Goal: Task Accomplishment & Management: Manage account settings

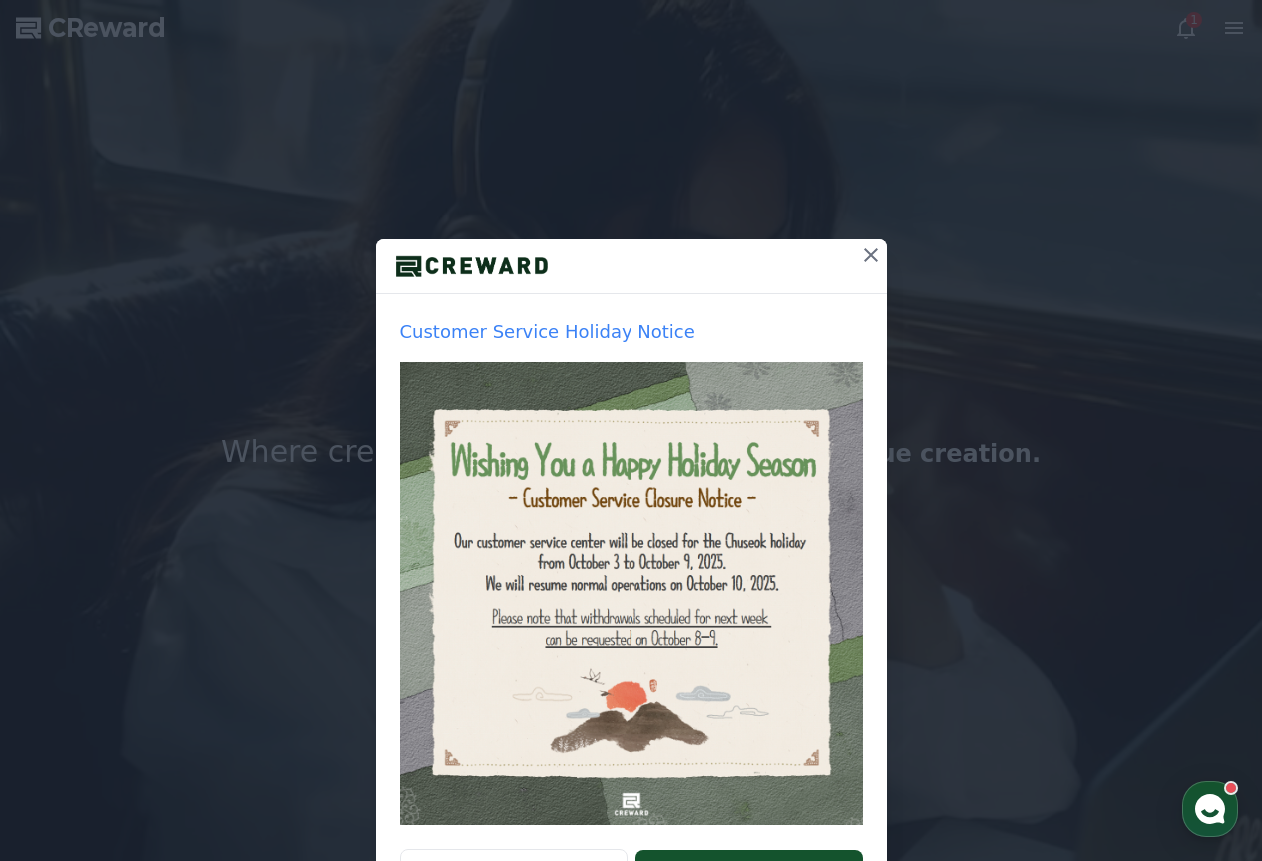
click at [864, 254] on icon at bounding box center [871, 255] width 14 height 14
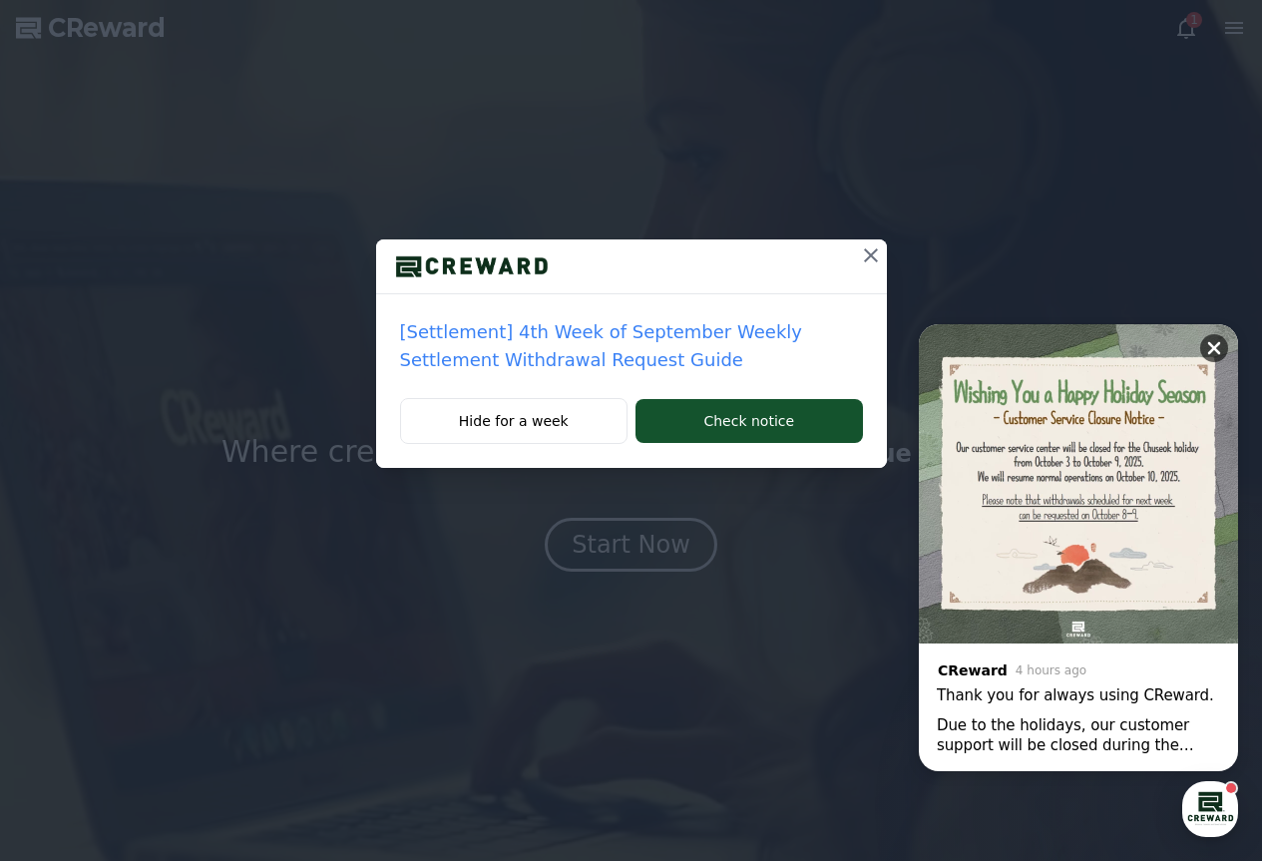
click at [1220, 353] on icon at bounding box center [1214, 348] width 13 height 13
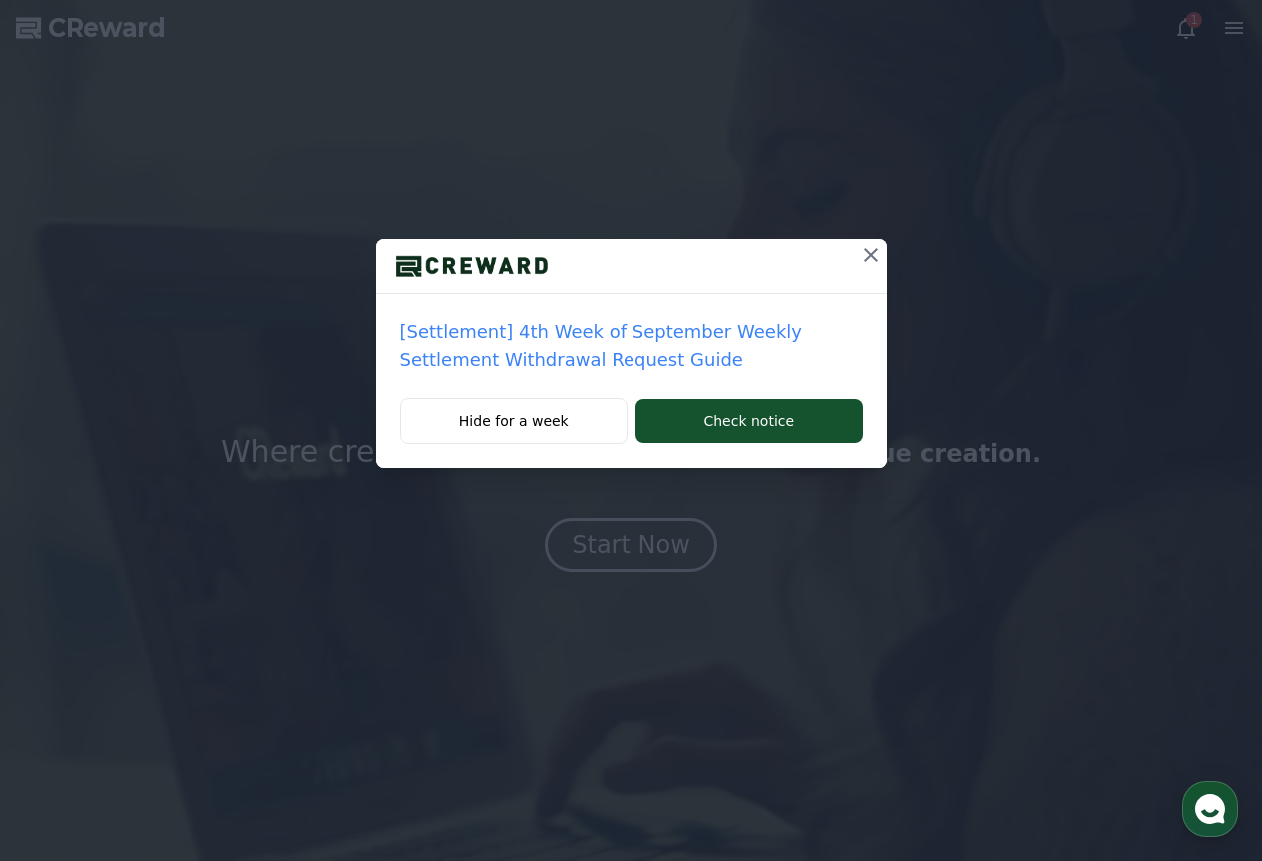
click at [871, 250] on icon at bounding box center [871, 255] width 24 height 24
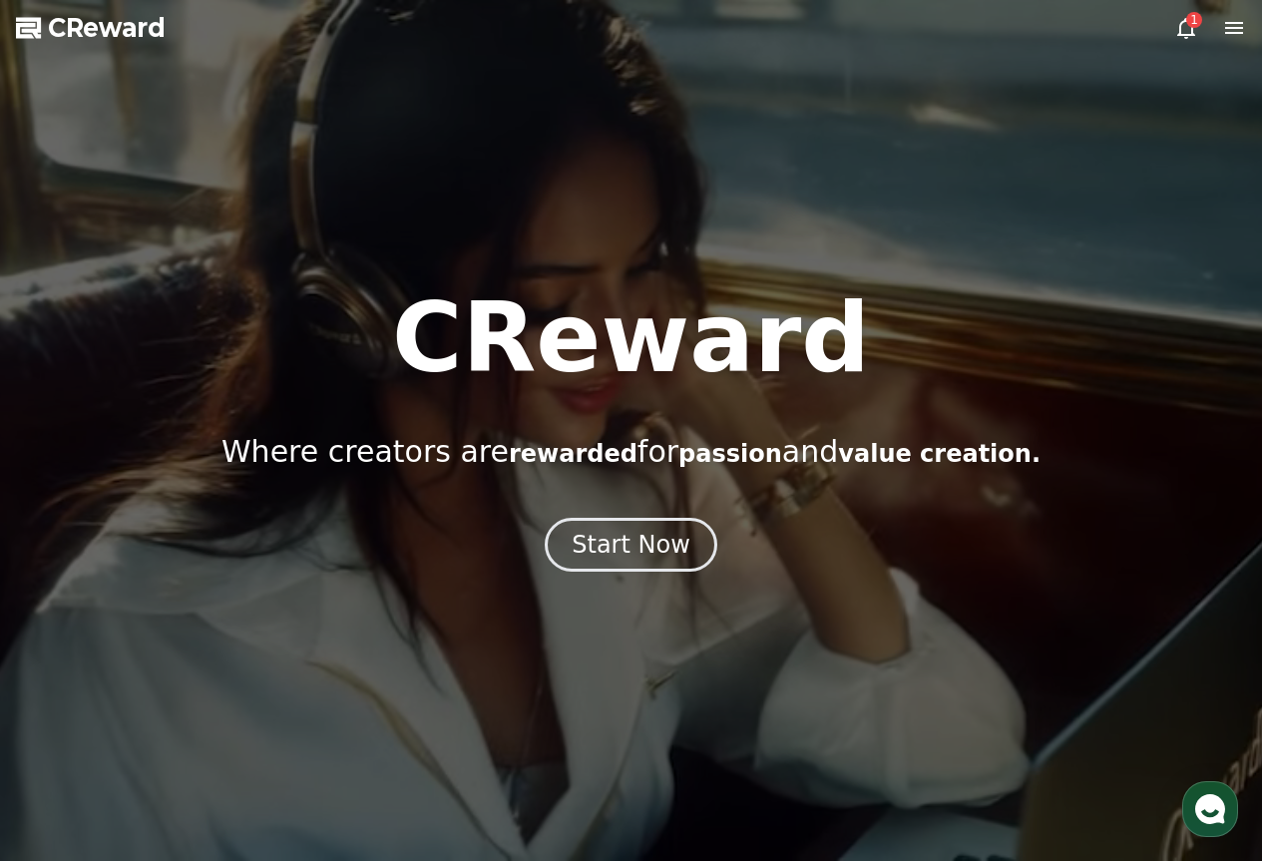
click at [1179, 21] on icon at bounding box center [1186, 28] width 24 height 24
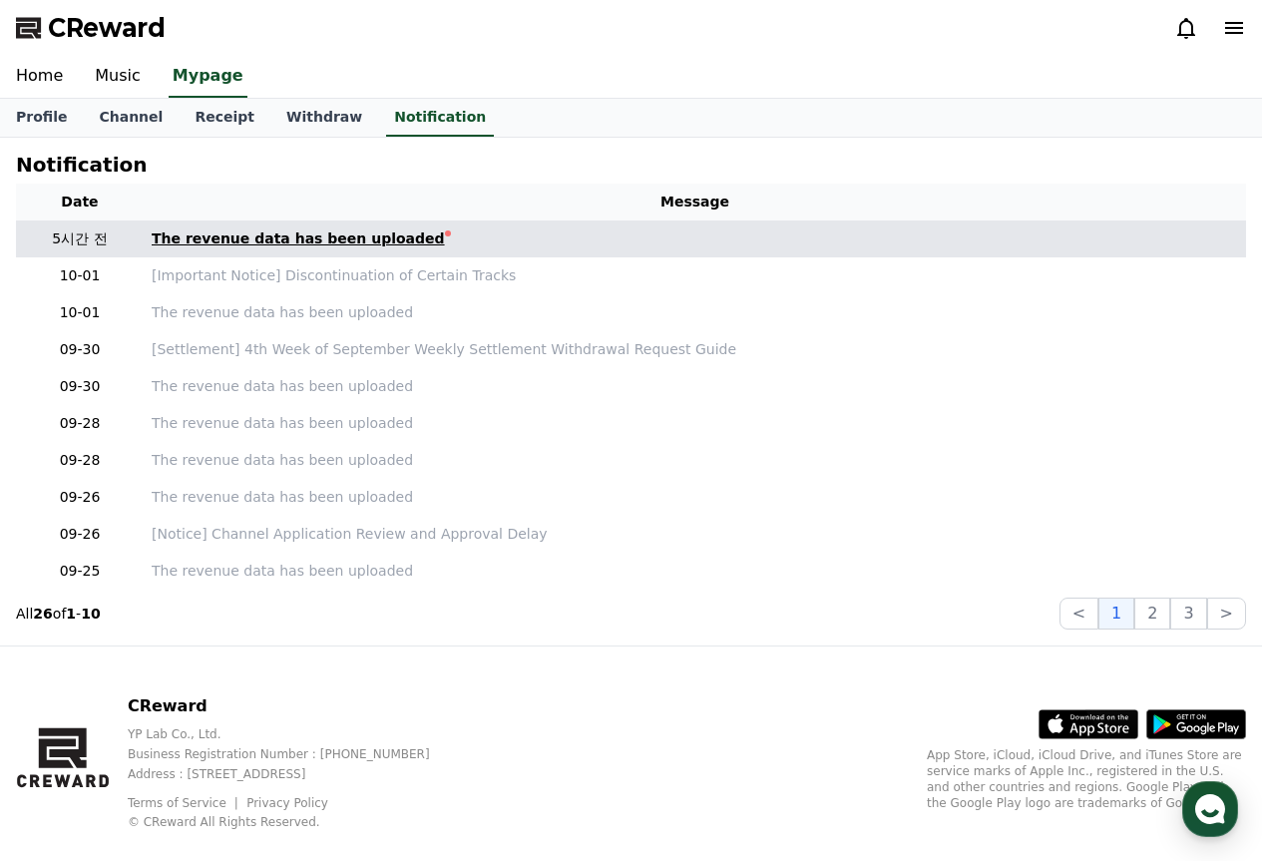
click at [365, 230] on div "The revenue data has been uploaded" at bounding box center [298, 238] width 293 height 21
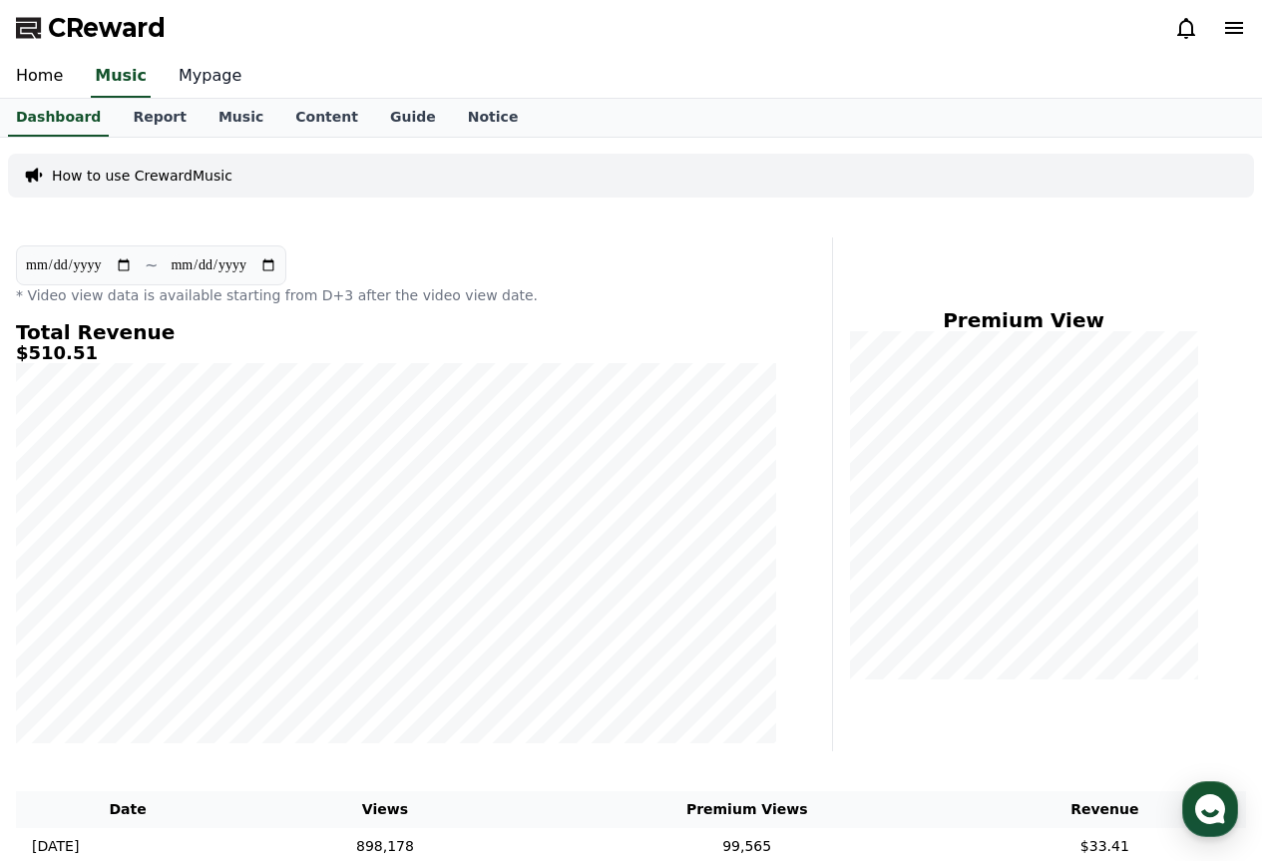
click at [212, 78] on link "Mypage" at bounding box center [210, 77] width 95 height 42
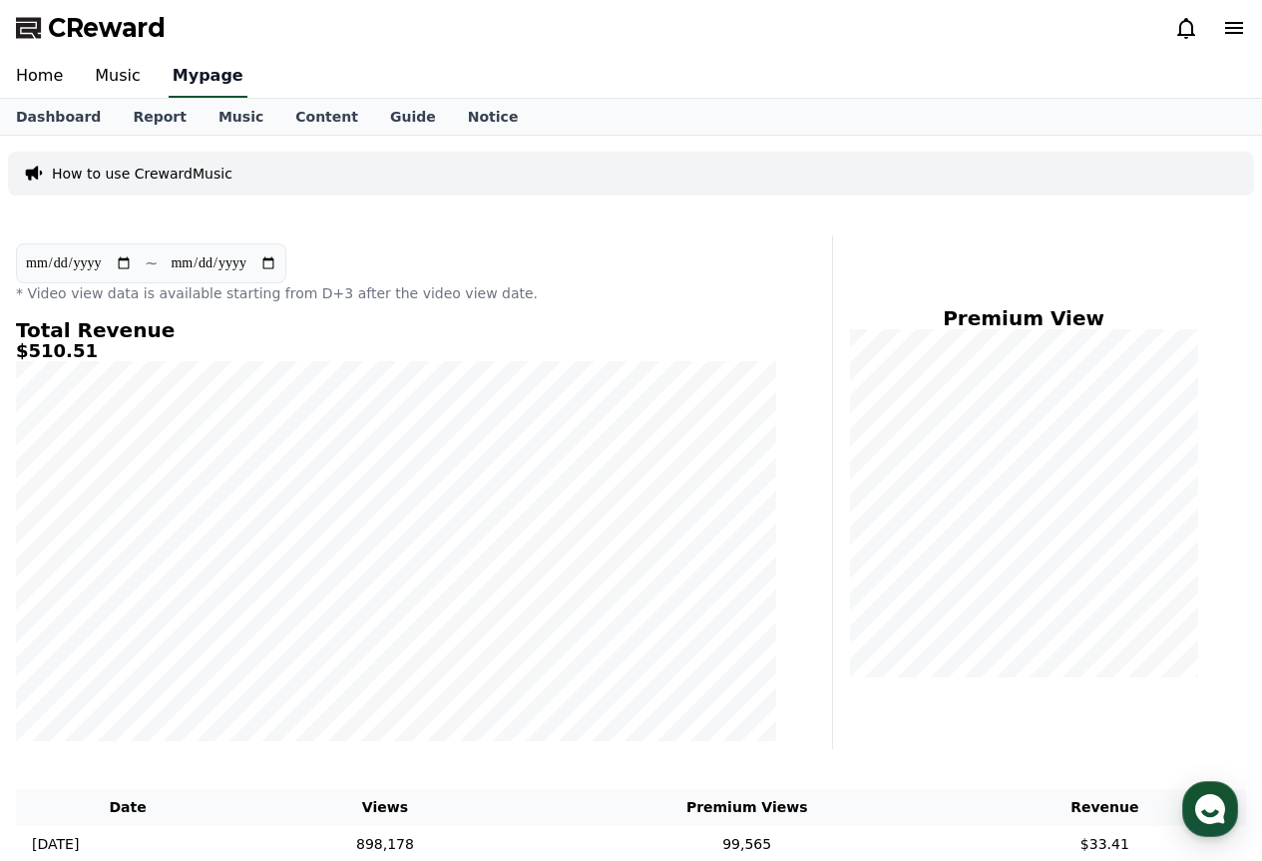
select select "**********"
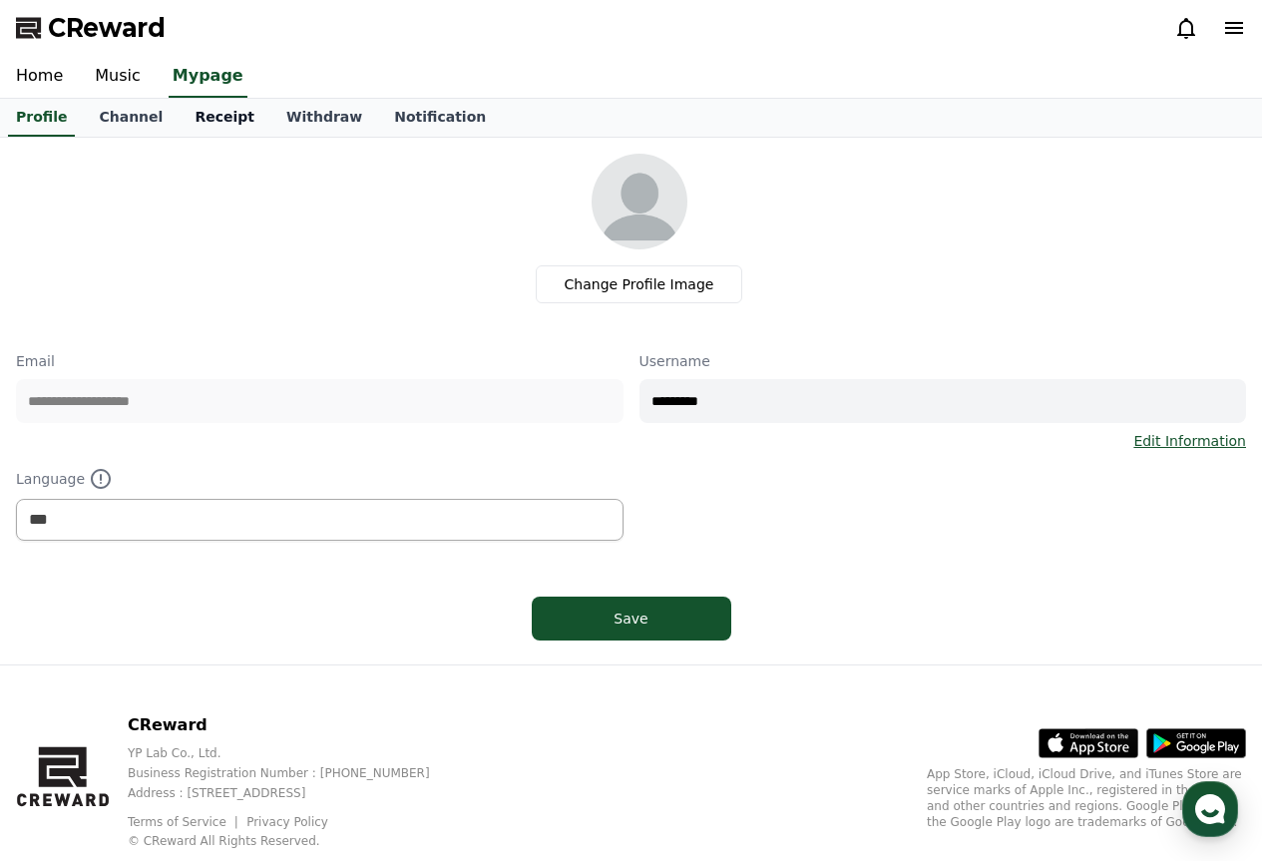
click at [193, 105] on link "Receipt" at bounding box center [225, 118] width 92 height 38
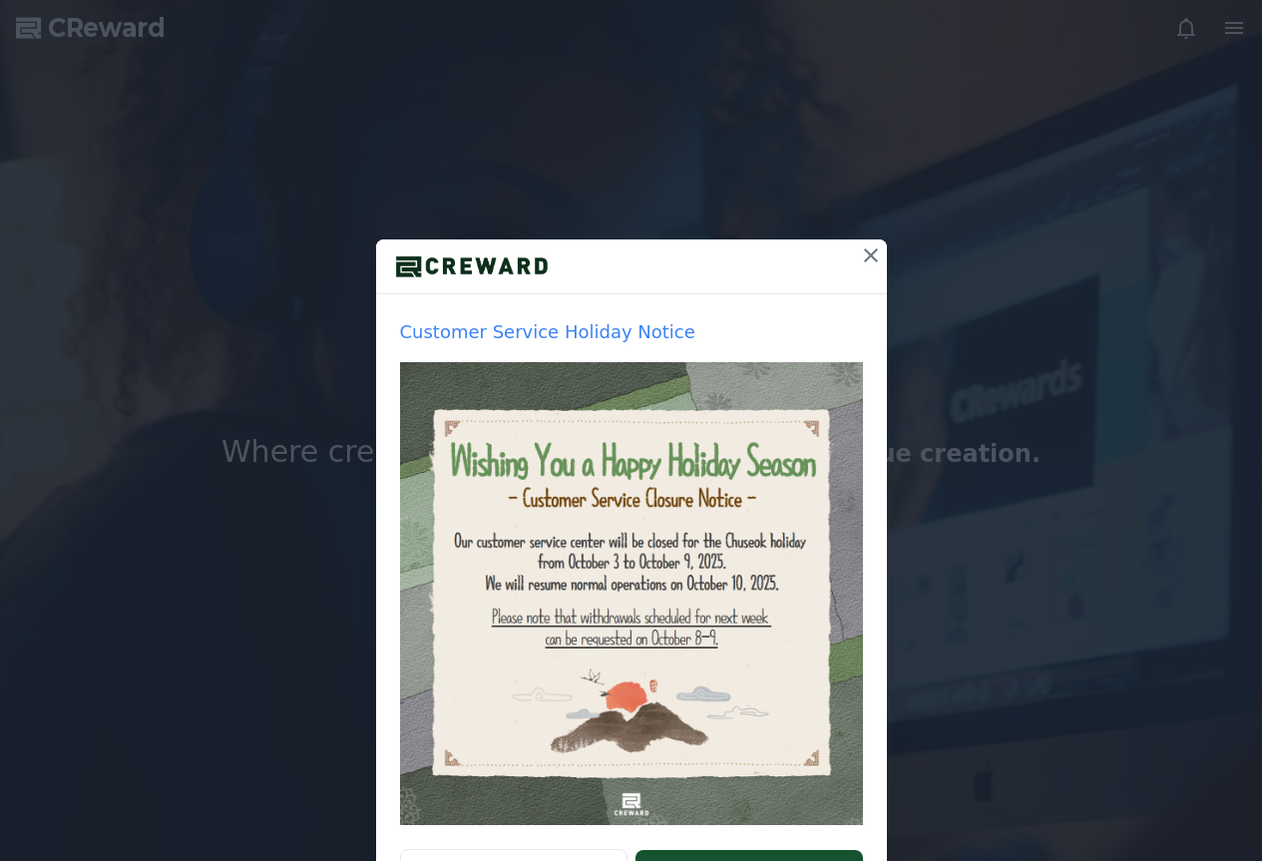
click at [862, 258] on icon at bounding box center [871, 255] width 24 height 24
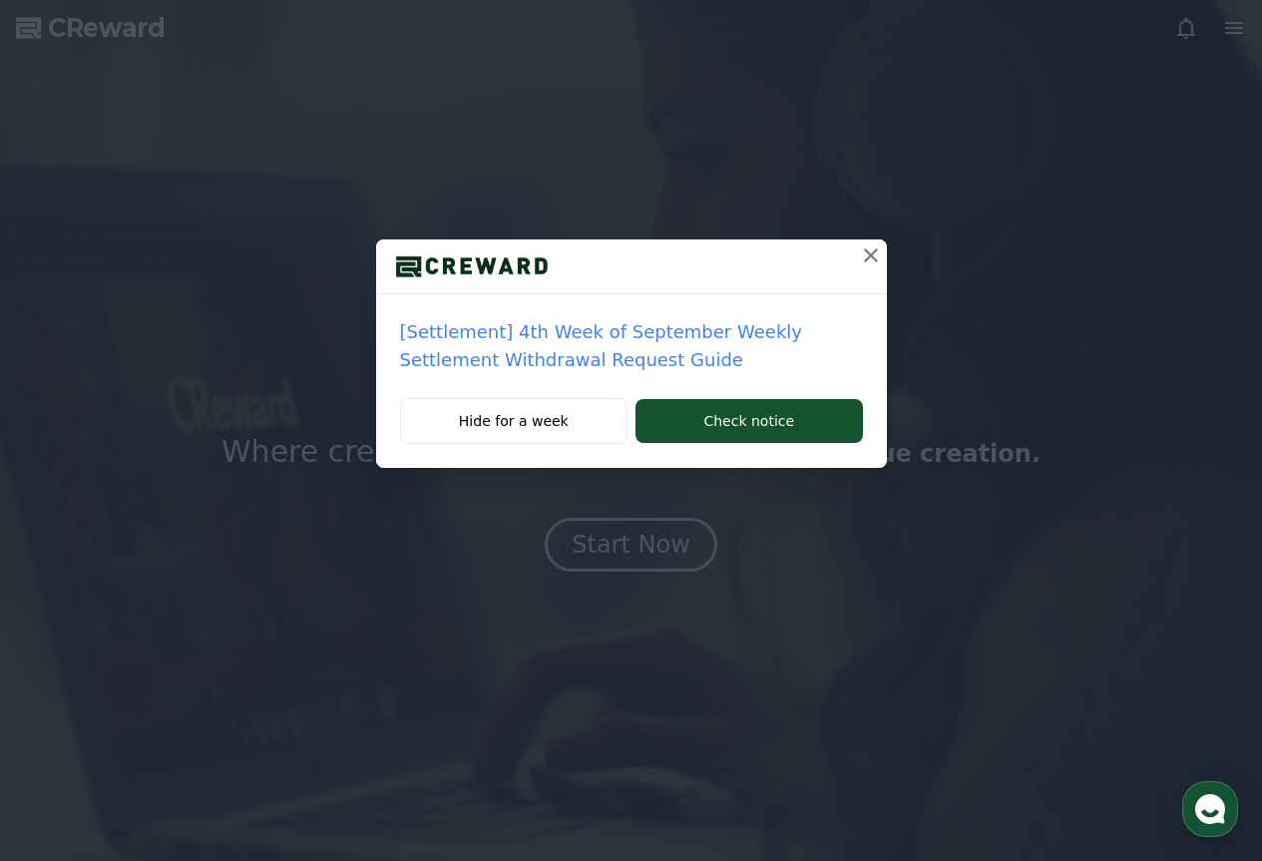
click at [865, 252] on icon at bounding box center [871, 255] width 24 height 24
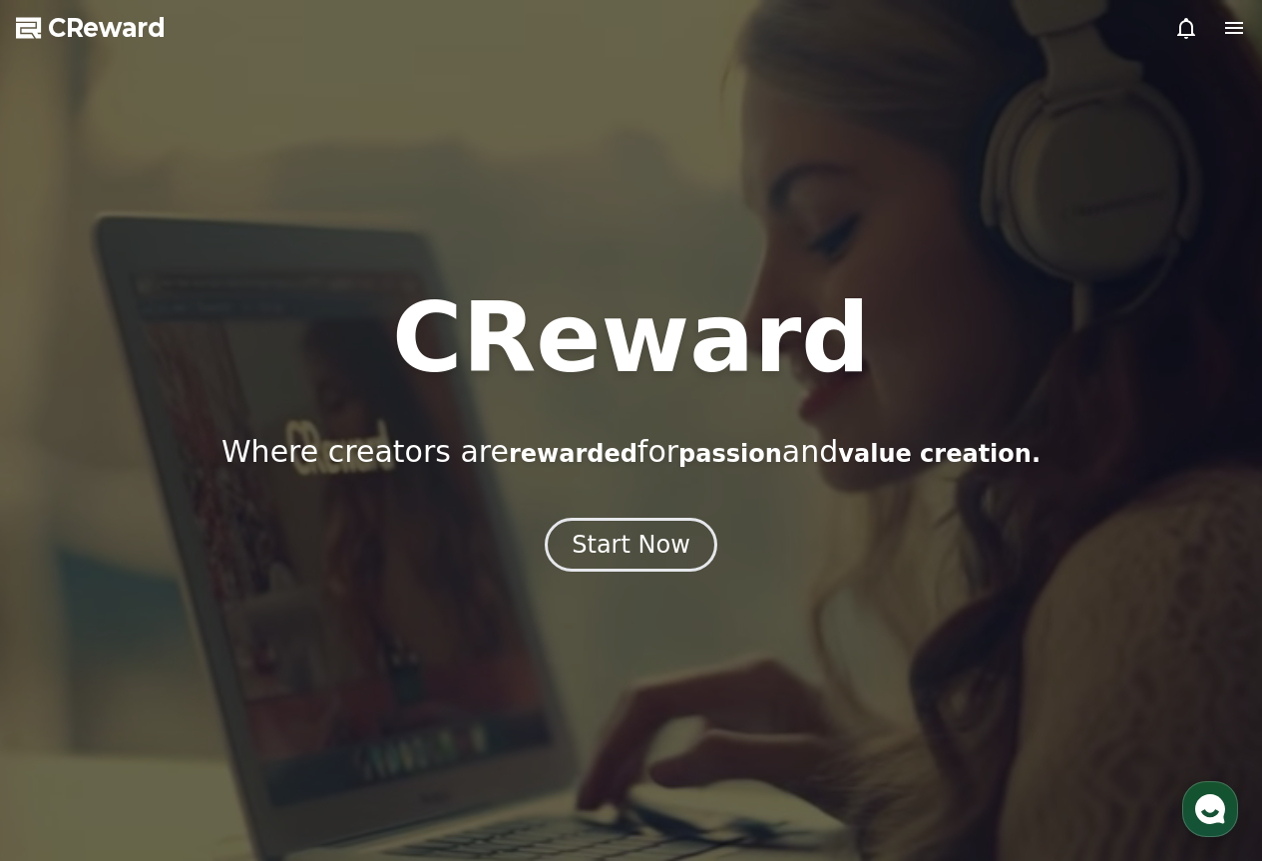
click at [1192, 802] on div "button" at bounding box center [1210, 809] width 56 height 56
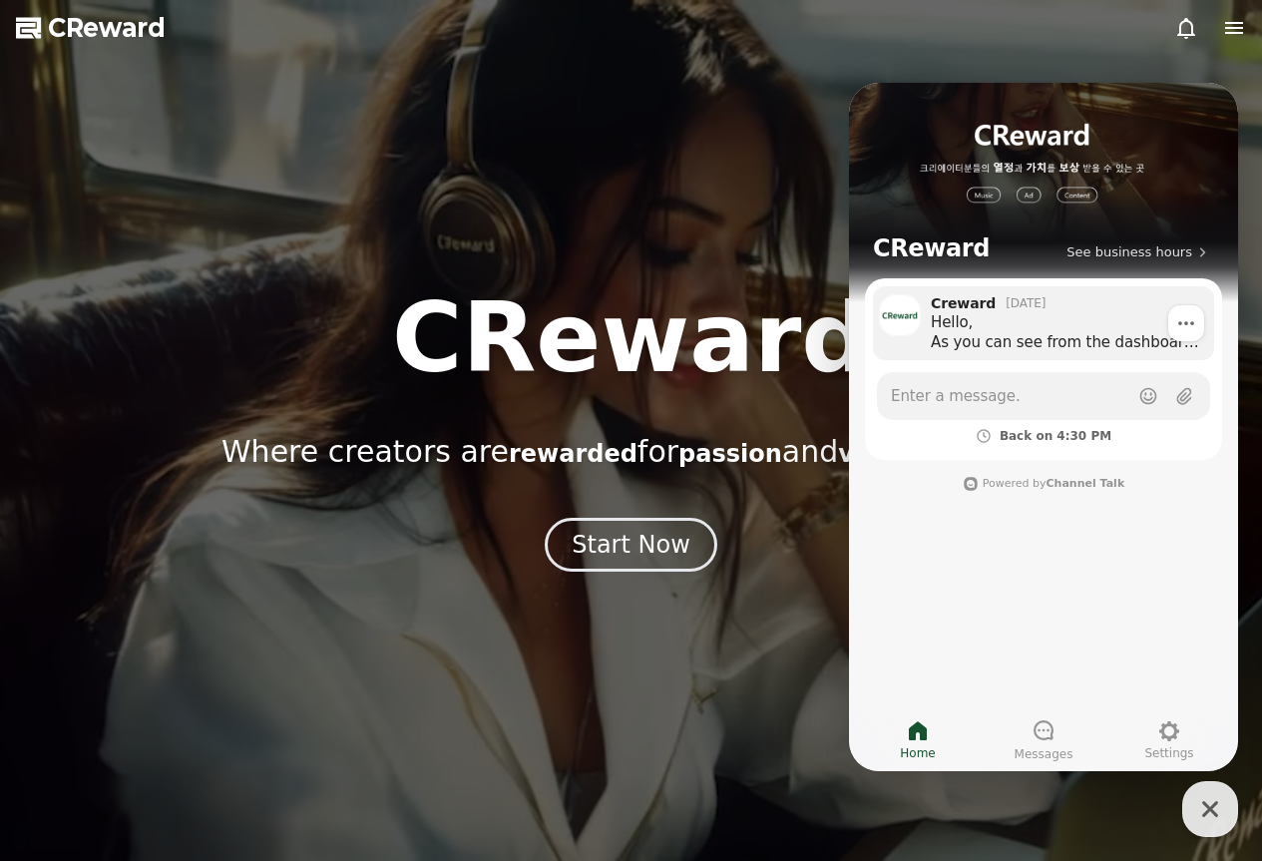
click at [1040, 328] on div "Hello, As you can see from the dashboard, since the 15th, the premium views we …" at bounding box center [1065, 332] width 269 height 40
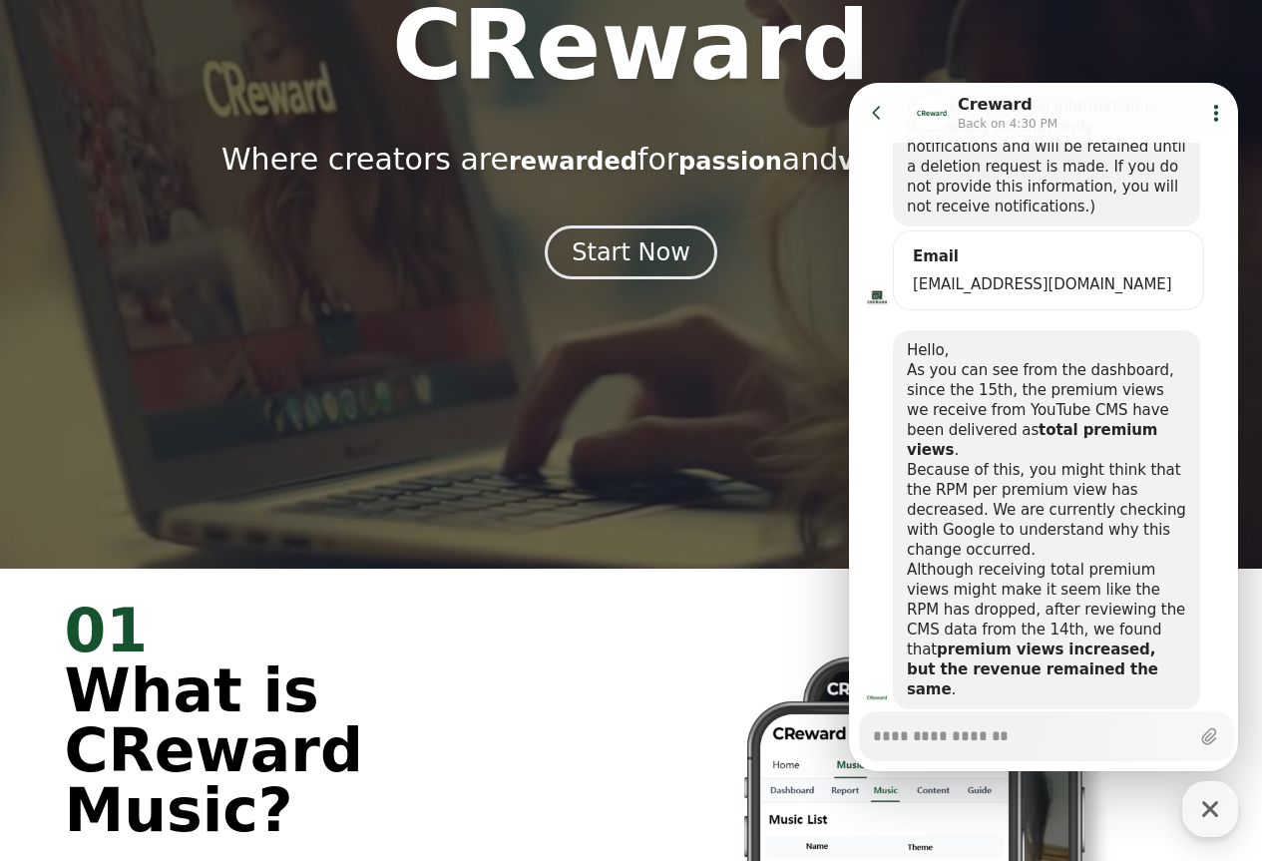
scroll to position [299, 0]
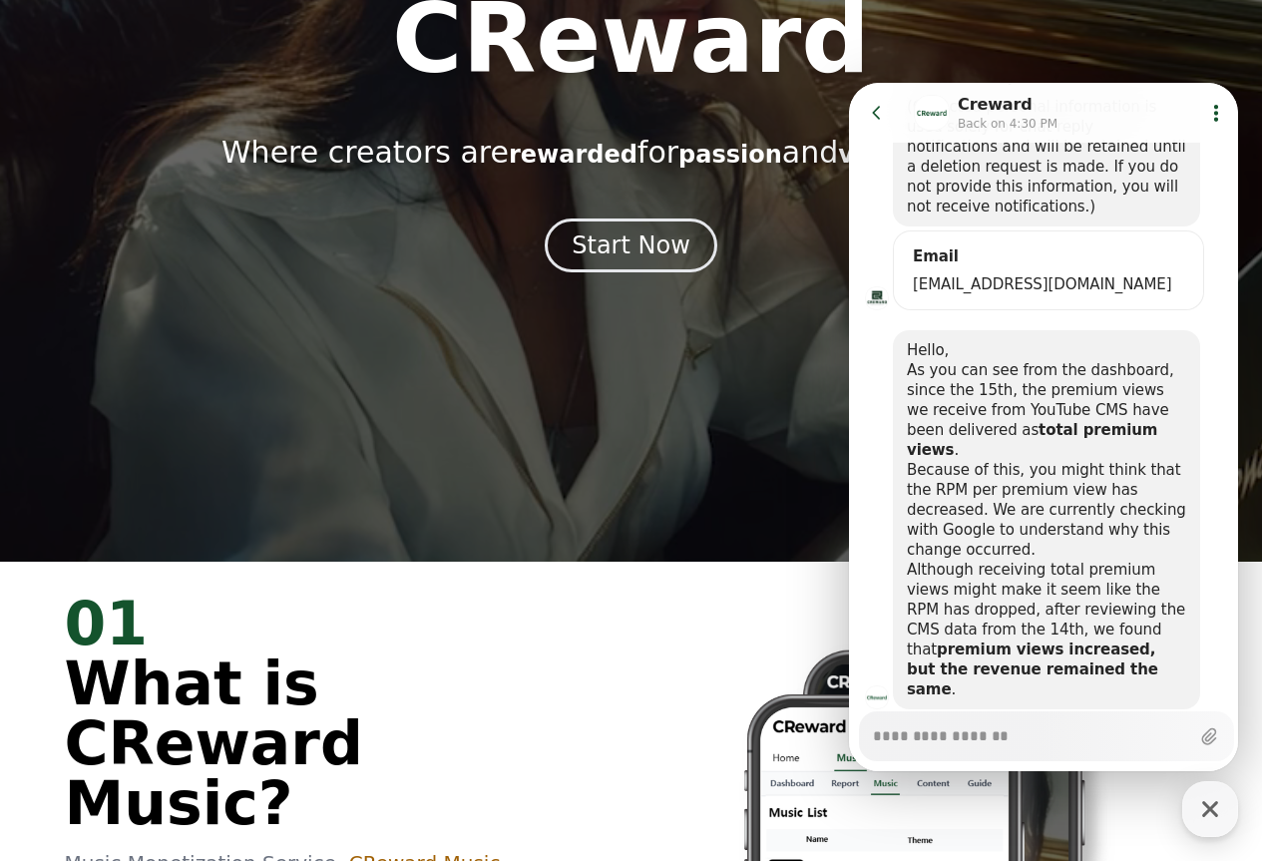
click at [875, 115] on icon at bounding box center [876, 112] width 8 height 13
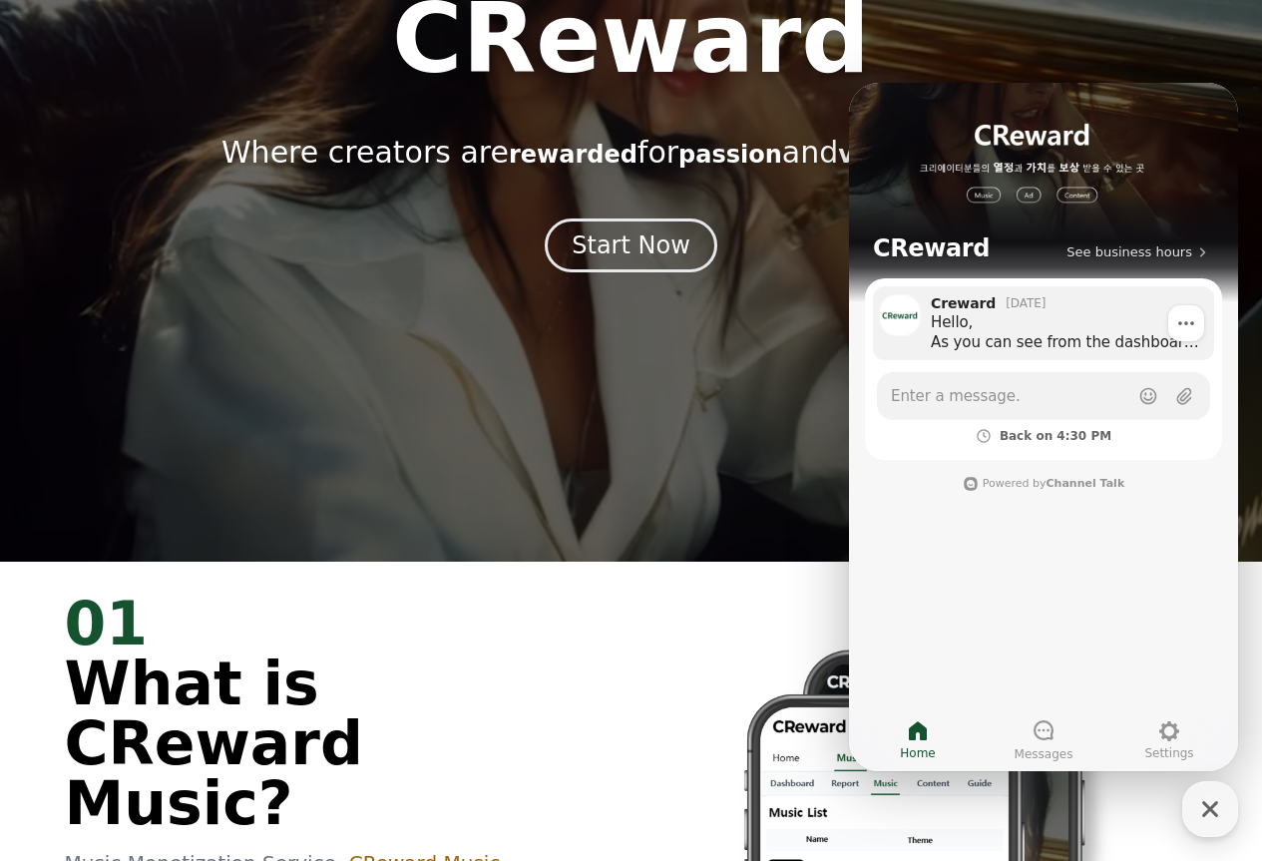
click at [1187, 323] on icon at bounding box center [1186, 323] width 16 height 4
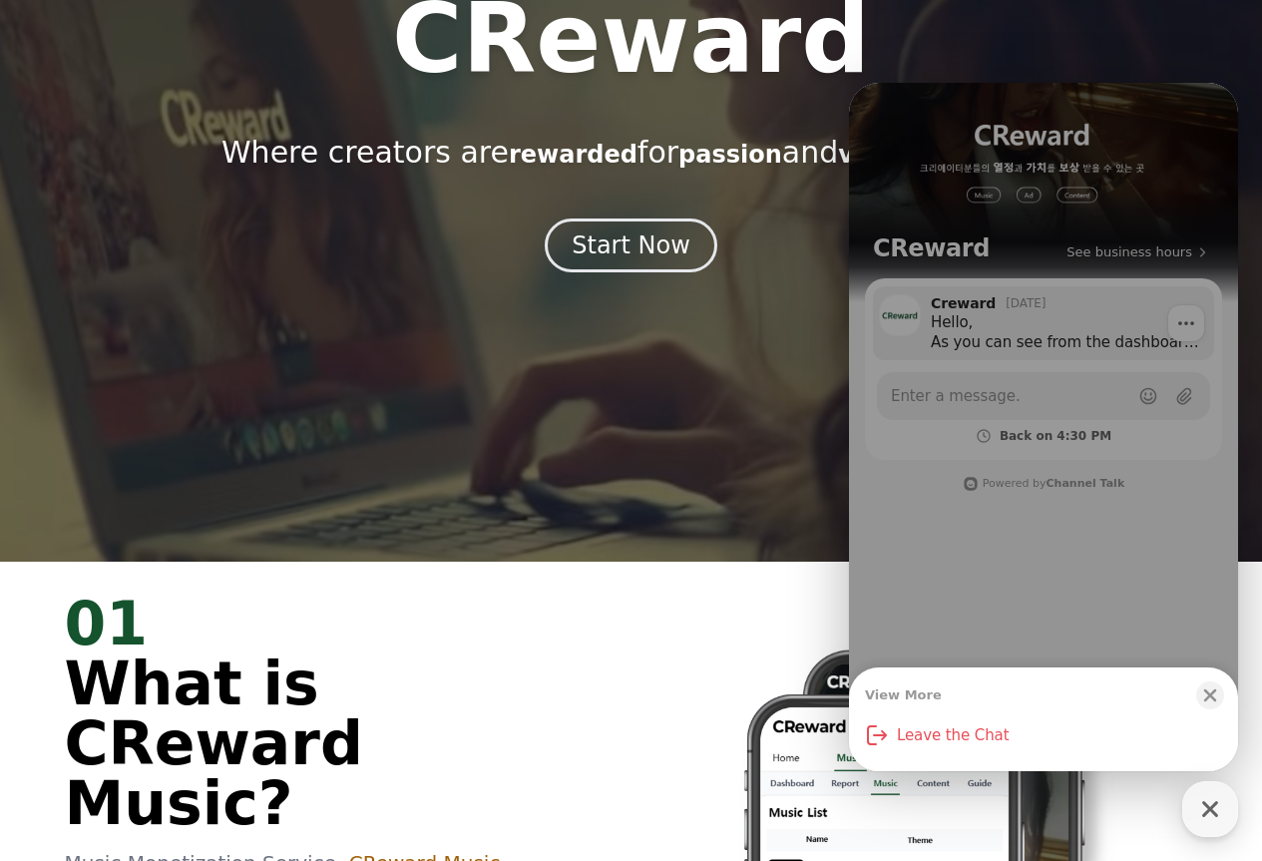
click at [1187, 323] on div "View More Close bottom sheet modal Leave the Chat" at bounding box center [1043, 427] width 389 height 688
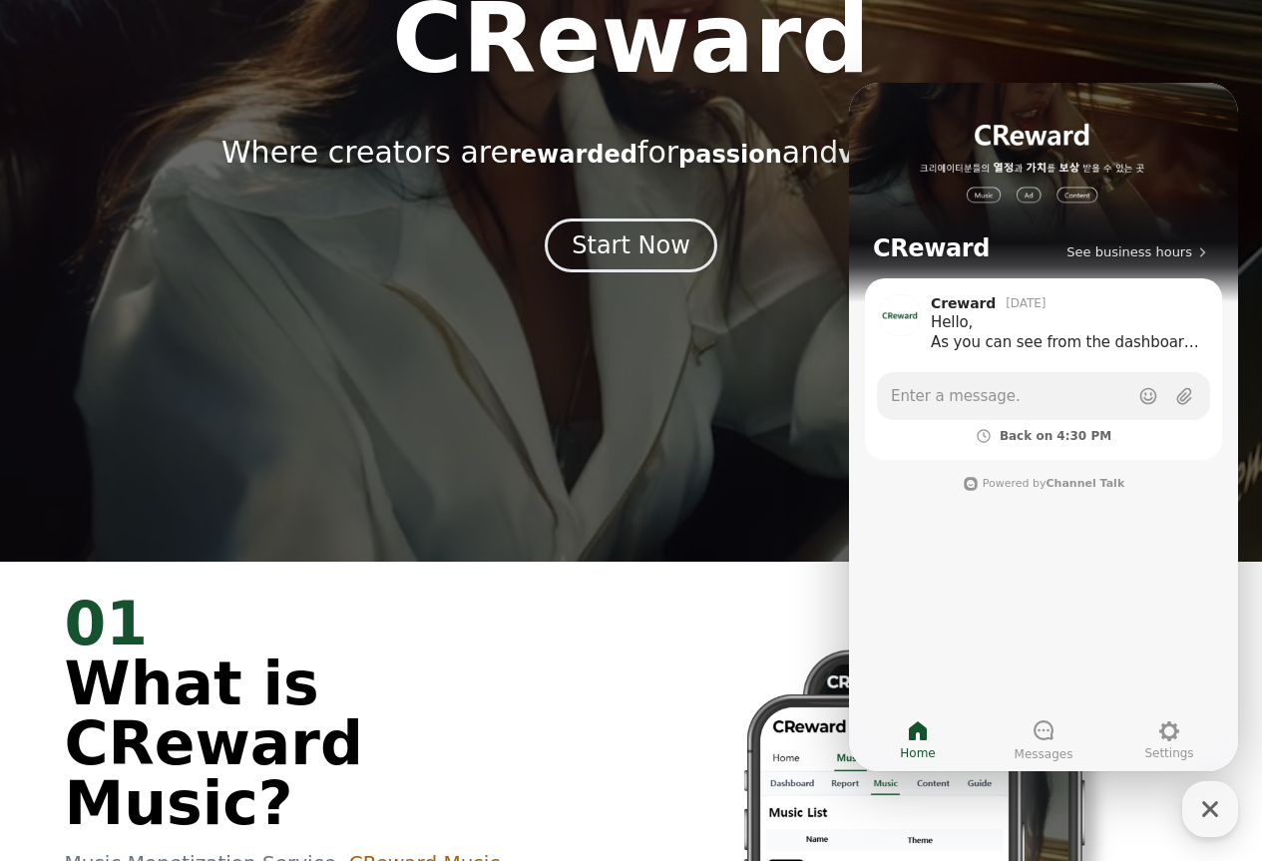
click at [940, 242] on h1 "CReward" at bounding box center [931, 248] width 117 height 32
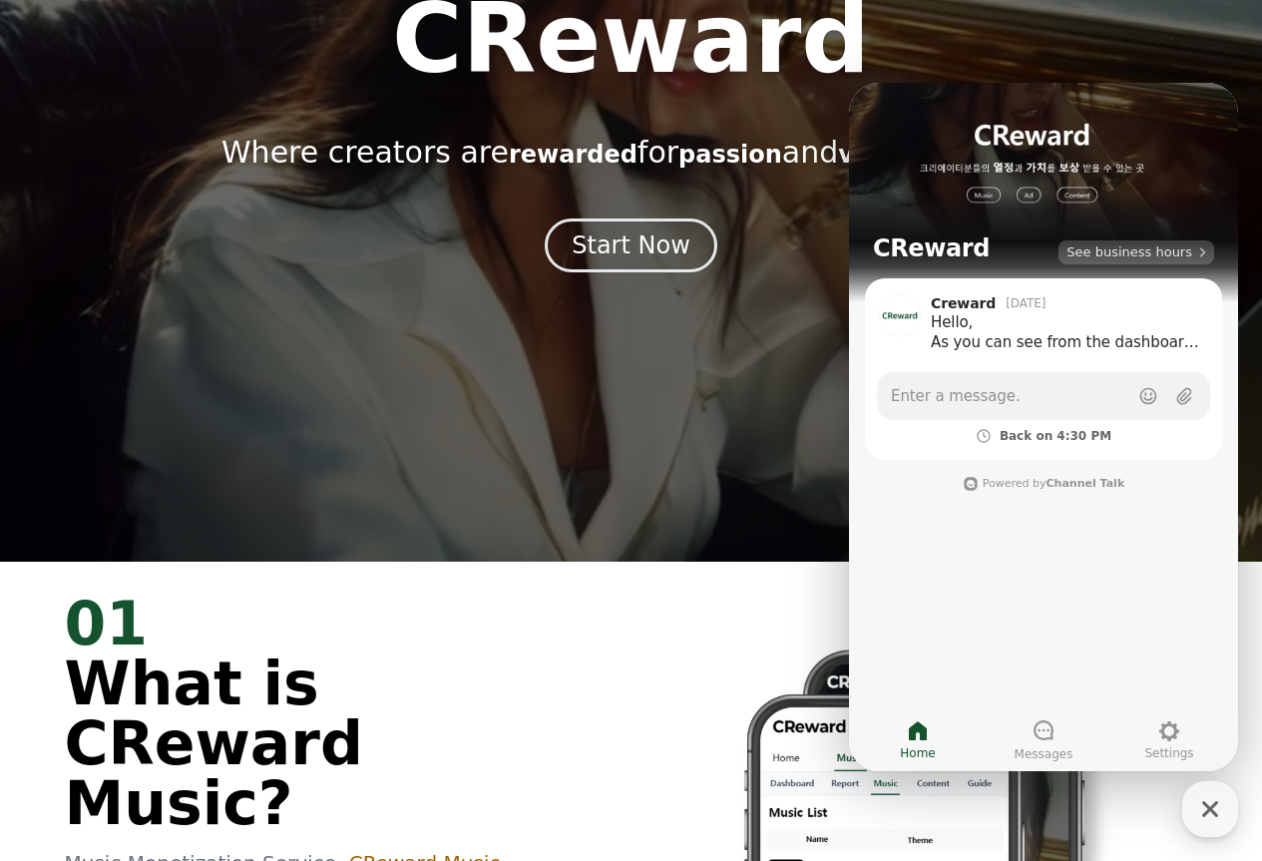
click at [1144, 251] on span "See business hours" at bounding box center [1129, 252] width 126 height 18
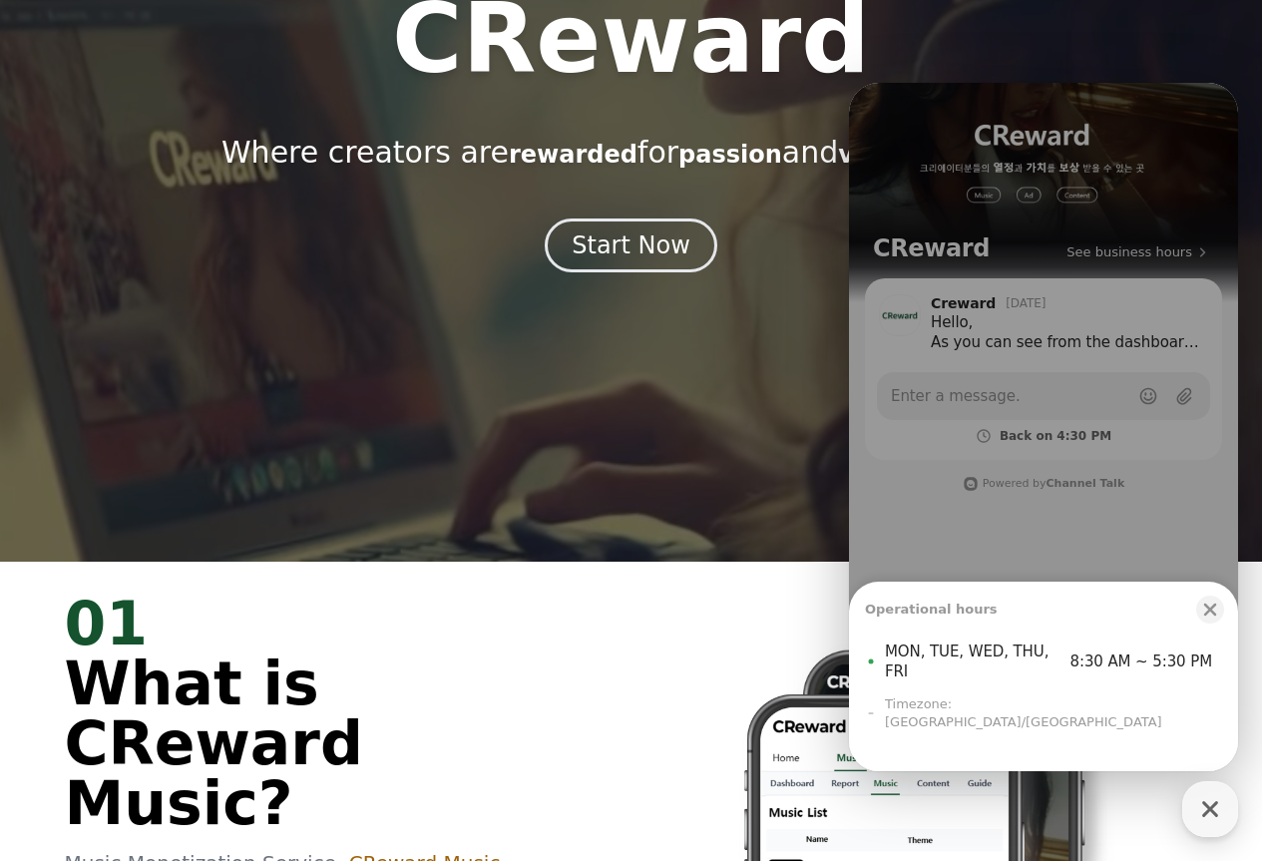
click at [1097, 279] on div "Operational hours Close bottom sheet modal MON, TUE, WED, THU, FRI 8:30 AM ~ 5:…" at bounding box center [1043, 427] width 389 height 688
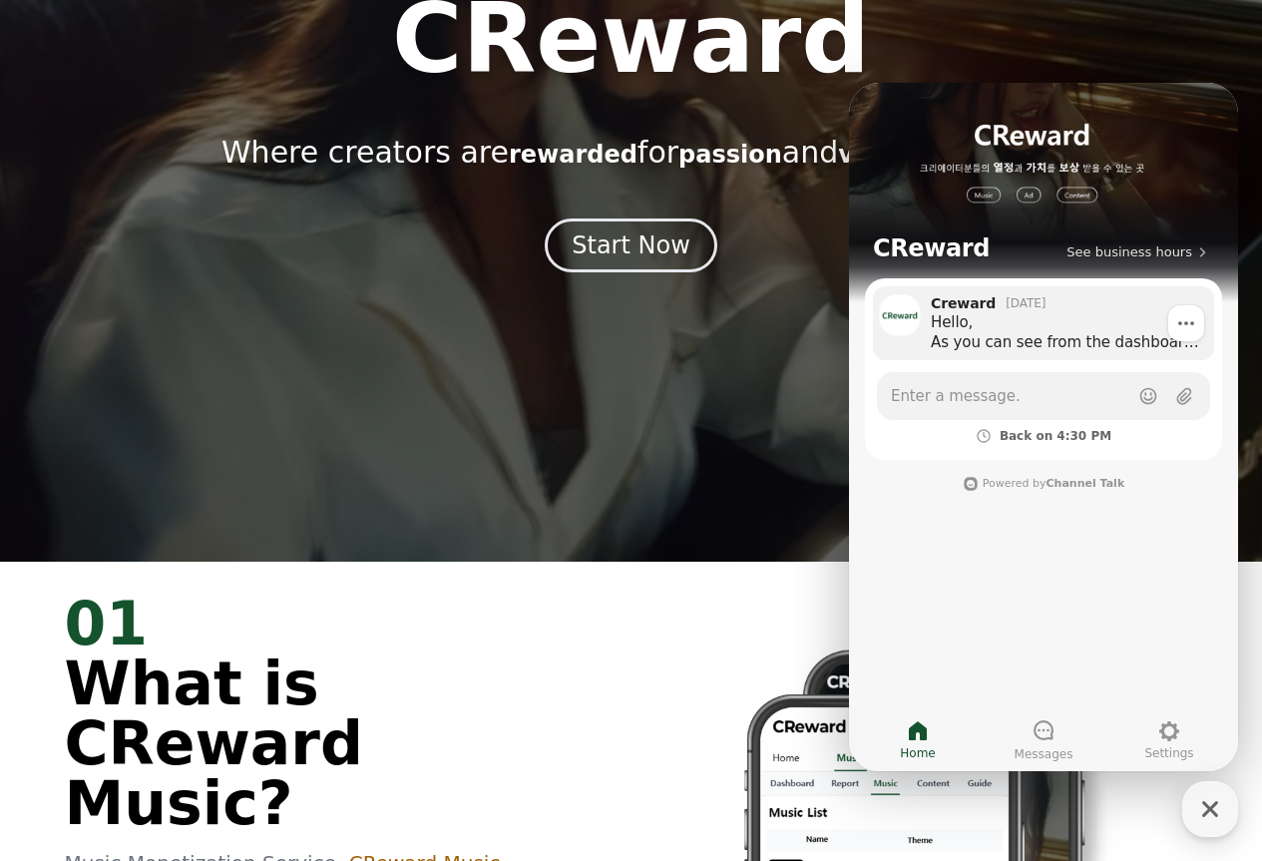
click at [1080, 344] on div "Hello, As you can see from the dashboard, since the 15th, the premium views we …" at bounding box center [1065, 332] width 269 height 40
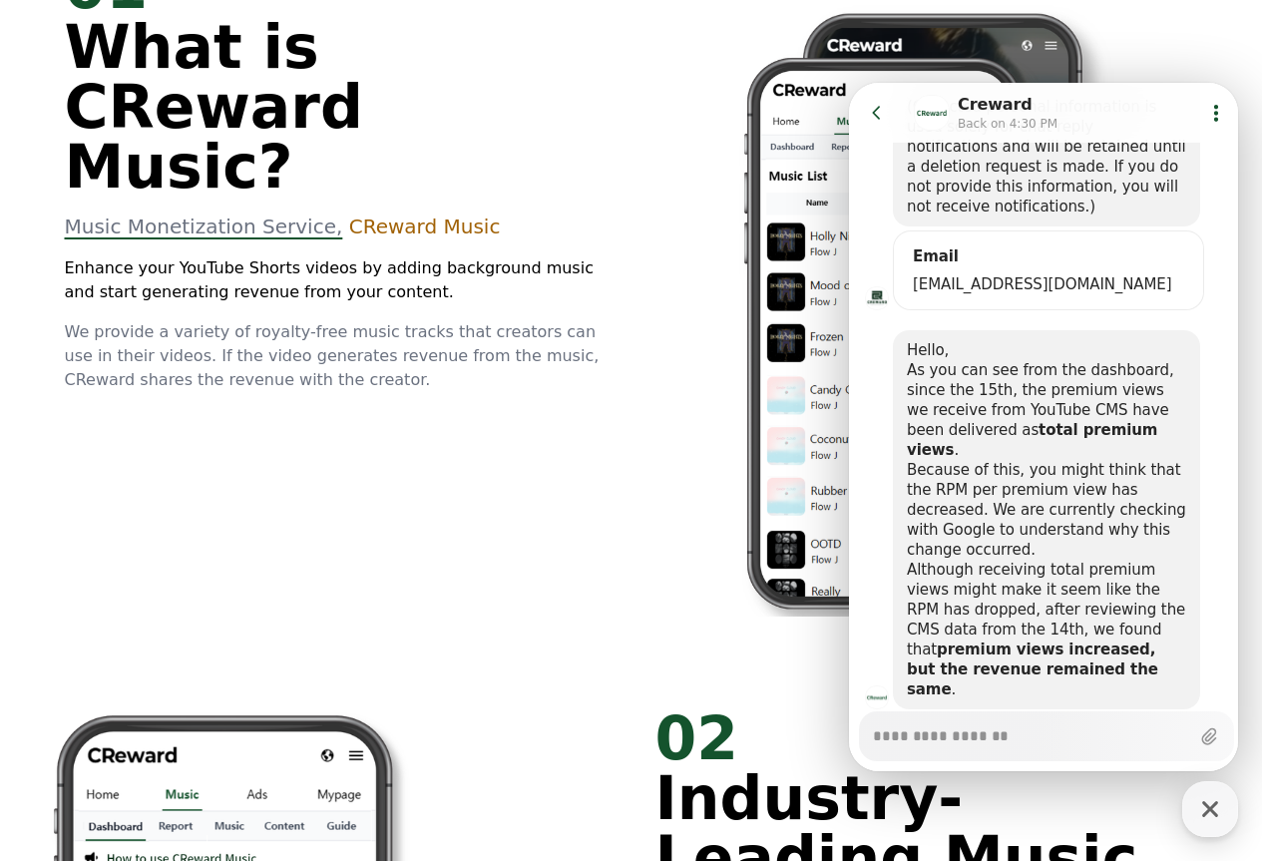
scroll to position [1097, 0]
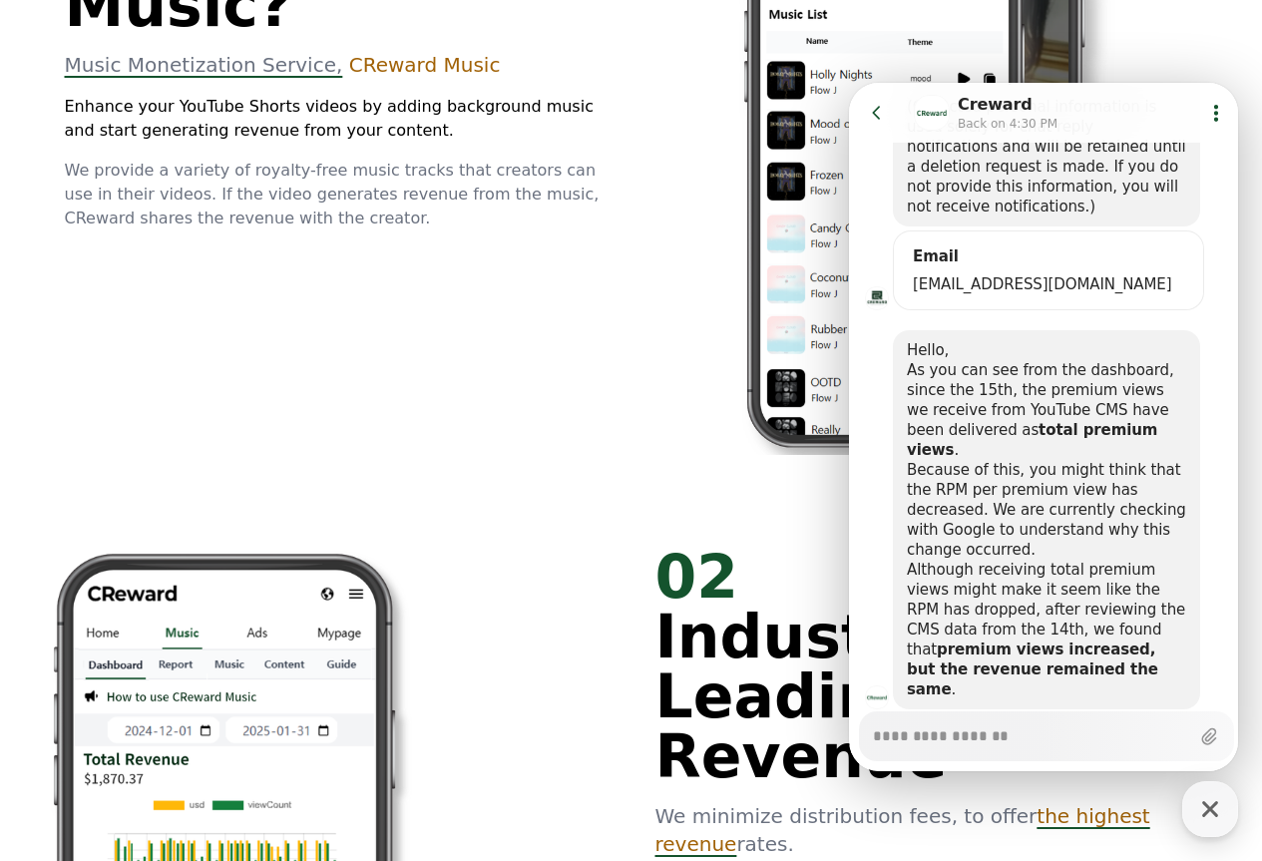
type textarea "*"
click at [873, 120] on icon at bounding box center [877, 113] width 20 height 20
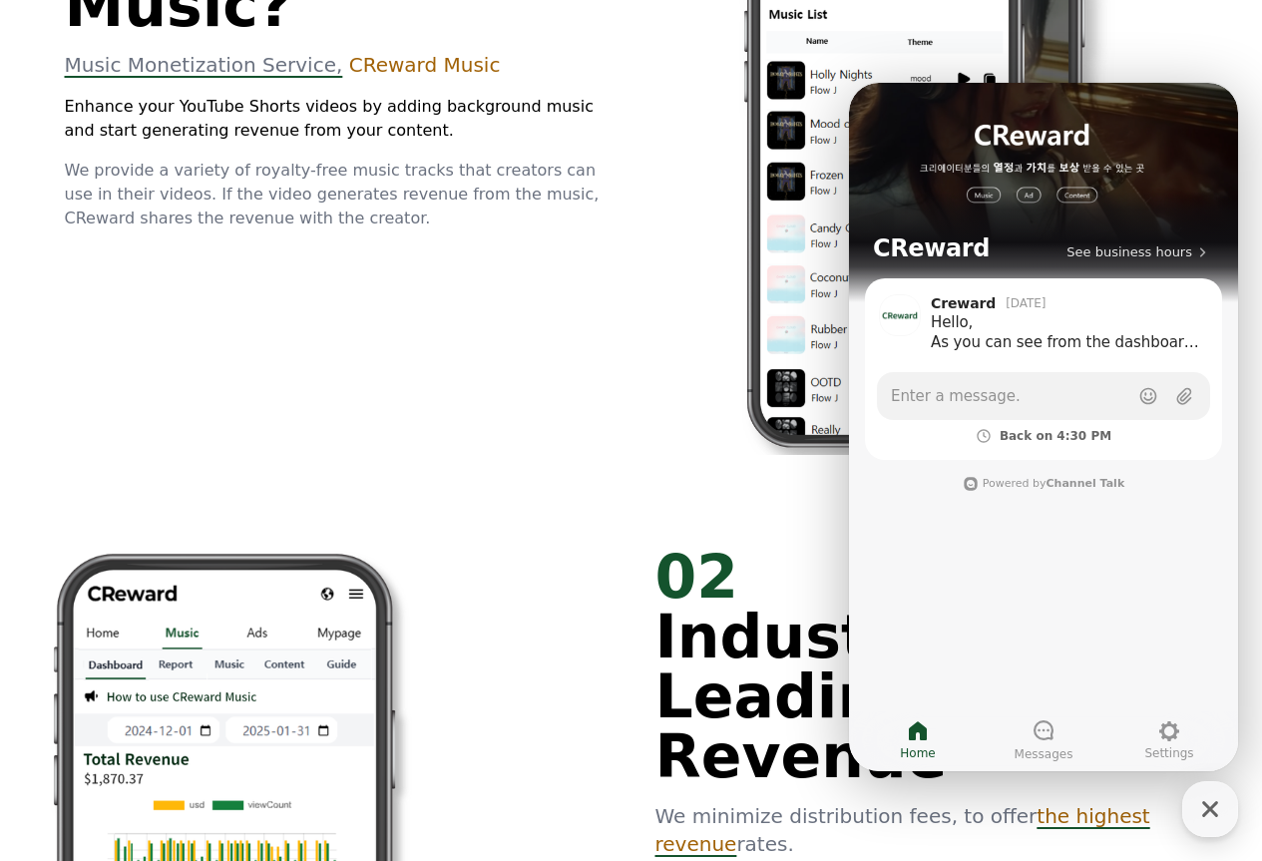
click at [746, 179] on img at bounding box center [884, 165] width 458 height 580
click at [1043, 728] on icon at bounding box center [1044, 730] width 24 height 24
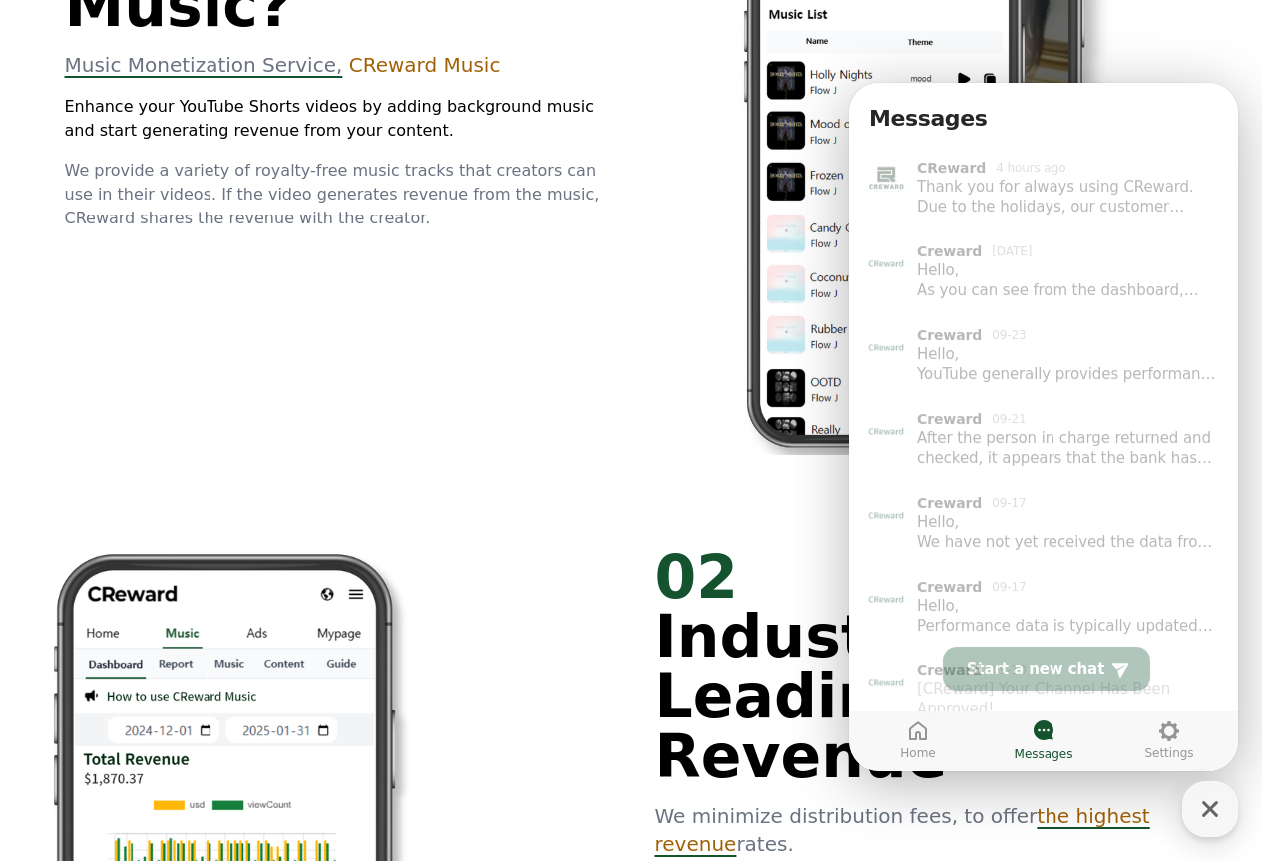
click at [504, 159] on p "We provide a variety of royalty-free music tracks that creators can use in thei…" at bounding box center [336, 195] width 543 height 72
